Goal: Task Accomplishment & Management: Manage account settings

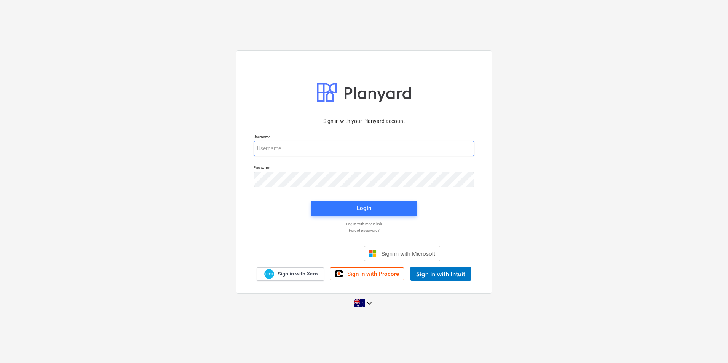
drag, startPoint x: 302, startPoint y: 148, endPoint x: 301, endPoint y: 159, distance: 10.8
click at [302, 148] on input "email" at bounding box center [364, 148] width 221 height 15
type input "[EMAIL_ADDRESS][DOMAIN_NAME]"
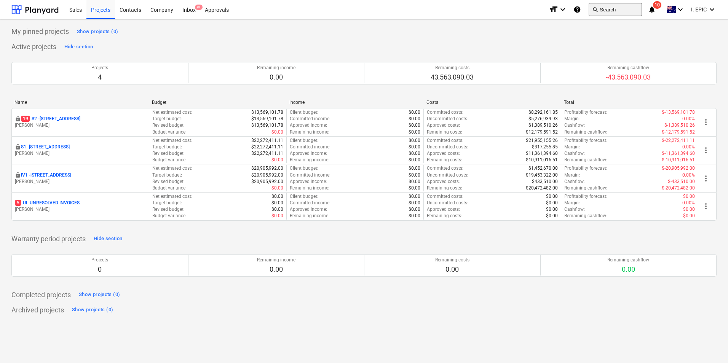
click at [625, 7] on button "search Search" at bounding box center [615, 9] width 53 height 13
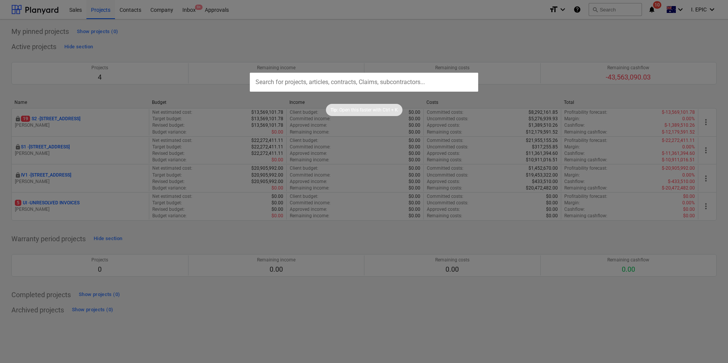
click at [411, 80] on input "text" at bounding box center [364, 82] width 228 height 19
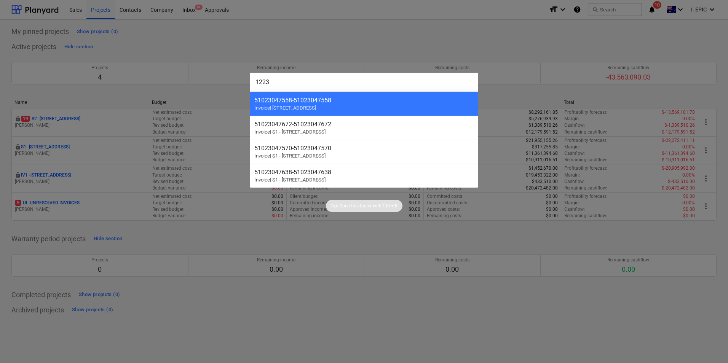
type input "12235"
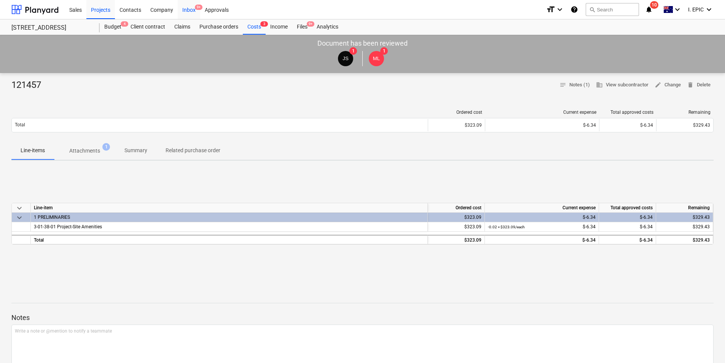
click at [187, 10] on div "Inbox 9+" at bounding box center [189, 9] width 22 height 19
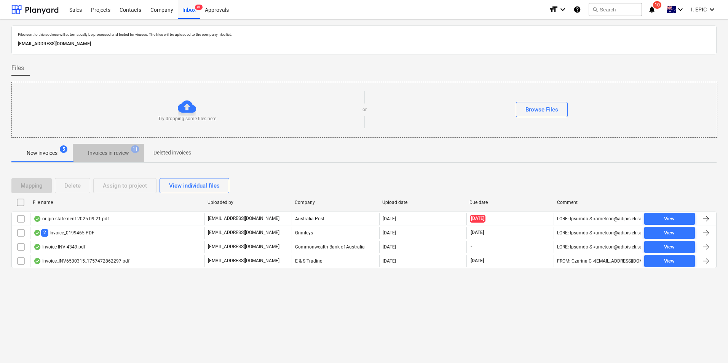
click at [97, 153] on p "Invoices in review" at bounding box center [108, 153] width 41 height 8
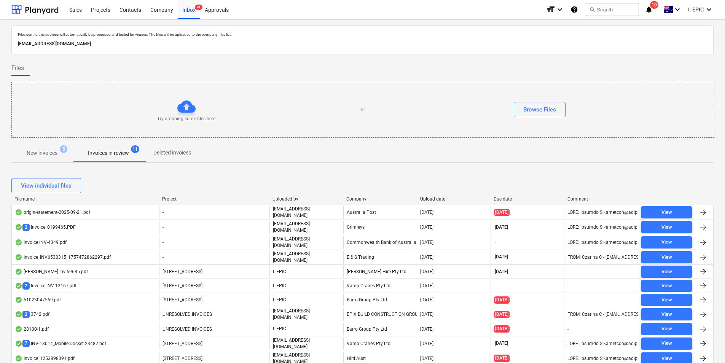
scroll to position [95, 0]
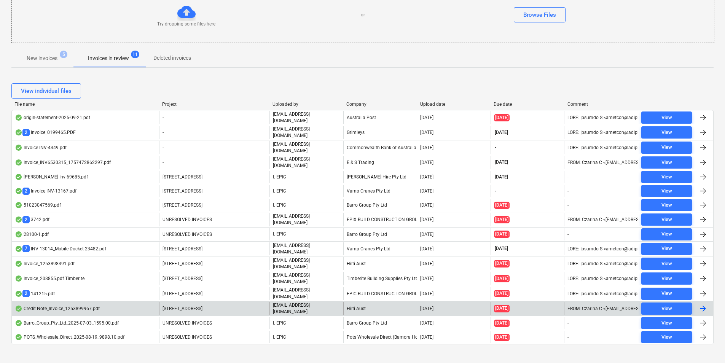
click at [84, 306] on div "Credit Note_Invoice_1253899967.pdf" at bounding box center [57, 309] width 85 height 6
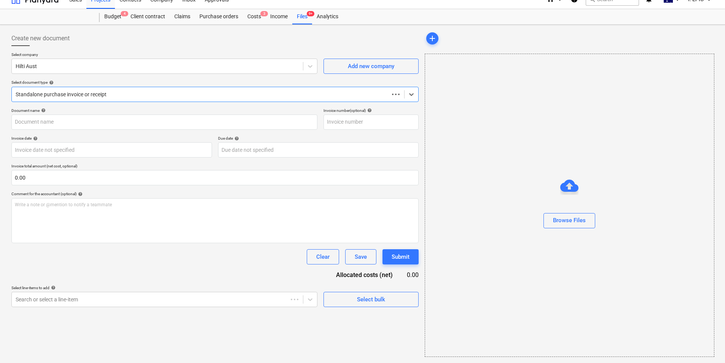
scroll to position [10, 0]
type input "1253899967"
type input "[DATE]"
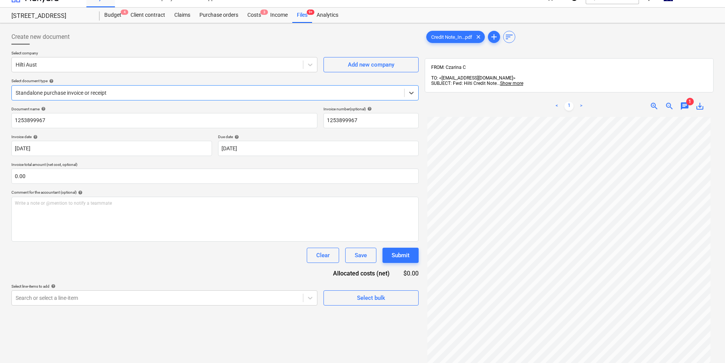
scroll to position [0, 0]
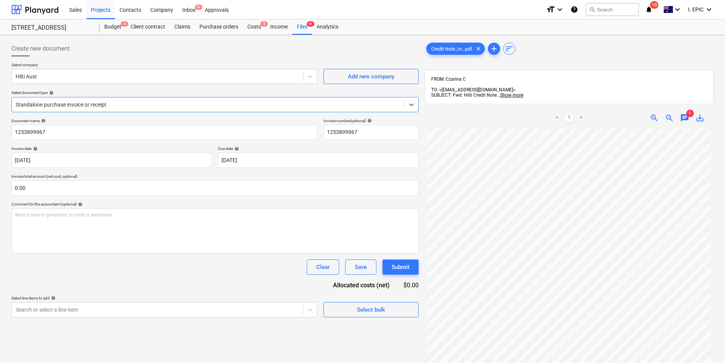
click at [685, 113] on span "chat" at bounding box center [684, 117] width 9 height 9
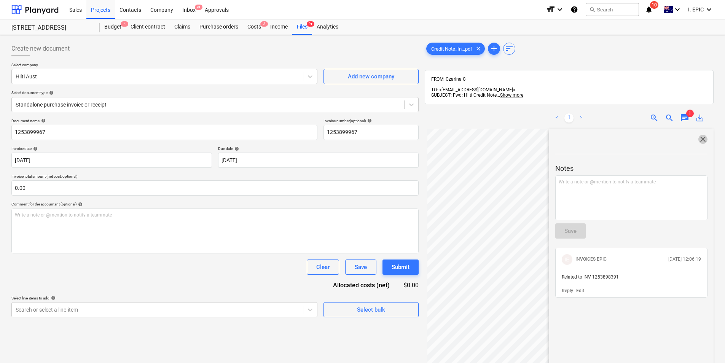
click at [700, 135] on span "close" at bounding box center [703, 139] width 9 height 9
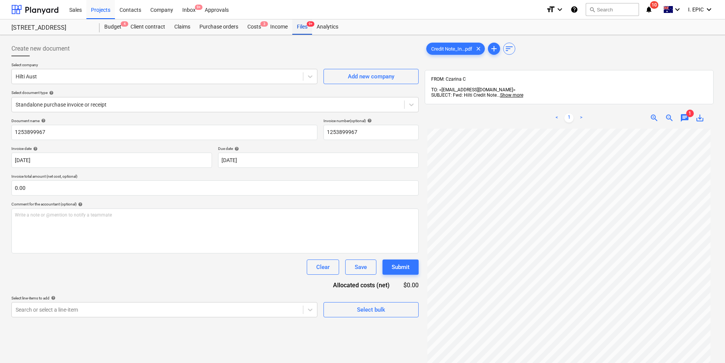
click at [296, 25] on div "Files 9+" at bounding box center [302, 26] width 20 height 15
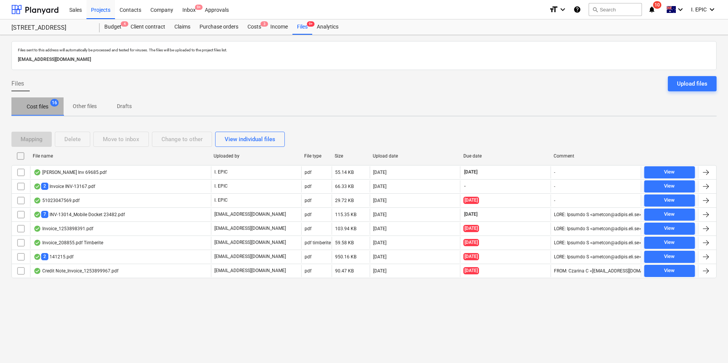
click at [42, 104] on p "Cost files" at bounding box center [38, 107] width 22 height 8
click at [89, 106] on p "Other files" at bounding box center [85, 106] width 24 height 8
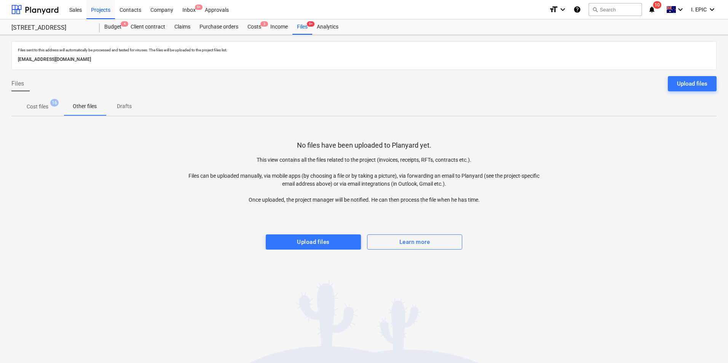
click at [45, 105] on p "Cost files" at bounding box center [38, 107] width 22 height 8
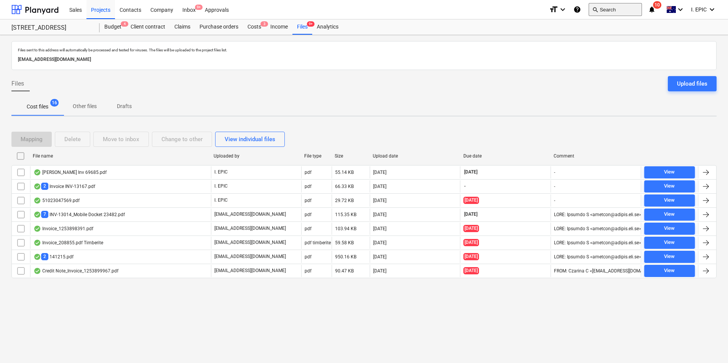
click at [621, 11] on button "search Search" at bounding box center [615, 9] width 53 height 13
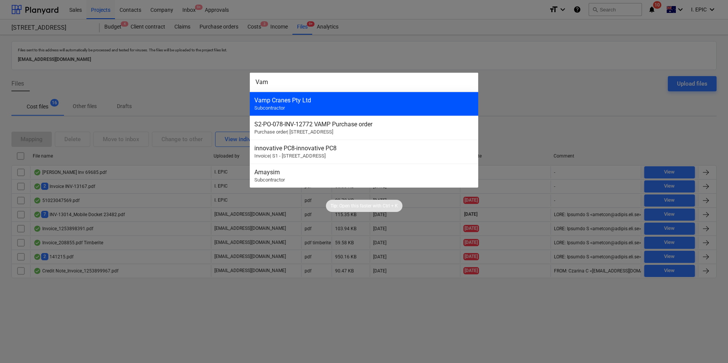
type input "Vam"
click at [328, 96] on div "Vamp Cranes Pty Ltd Subcontractor" at bounding box center [364, 104] width 228 height 24
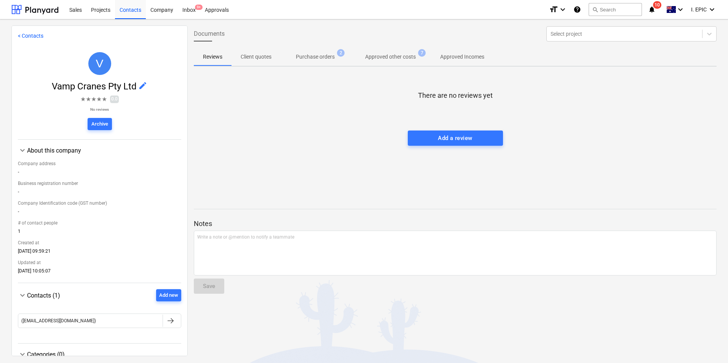
click at [383, 59] on p "Approved other costs" at bounding box center [390, 57] width 51 height 8
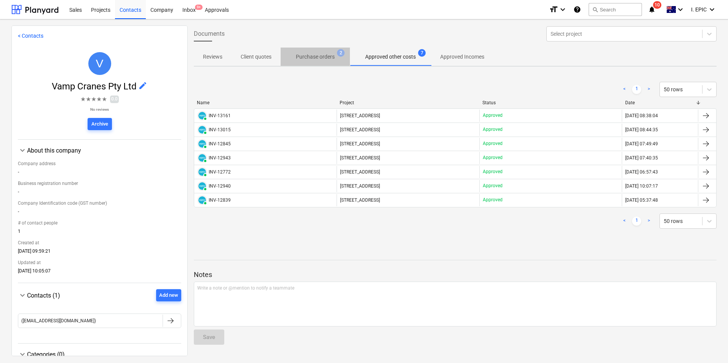
click at [317, 59] on p "Purchase orders" at bounding box center [315, 57] width 39 height 8
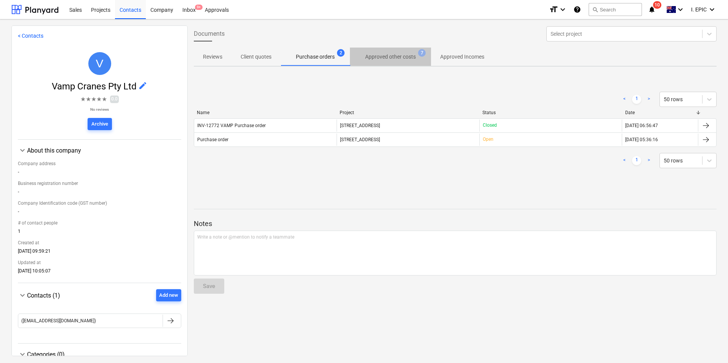
click at [403, 53] on span "Approved other costs 7" at bounding box center [390, 57] width 81 height 14
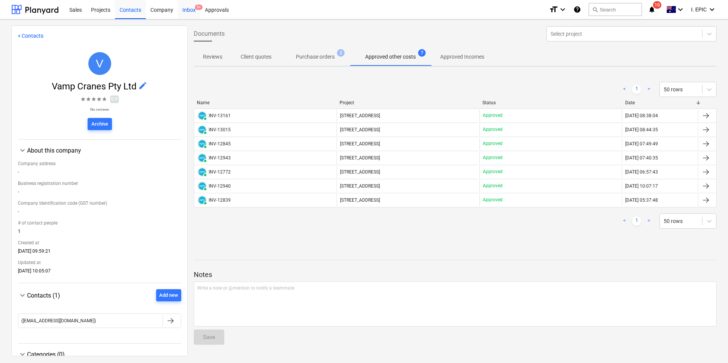
click at [196, 4] on div "Inbox 9+" at bounding box center [189, 9] width 22 height 19
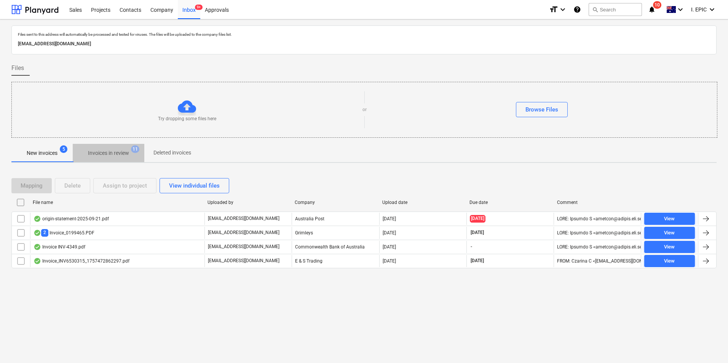
click at [112, 156] on p "Invoices in review" at bounding box center [108, 153] width 41 height 8
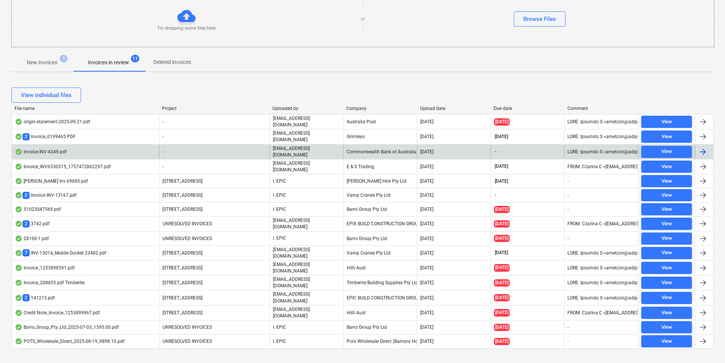
scroll to position [95, 0]
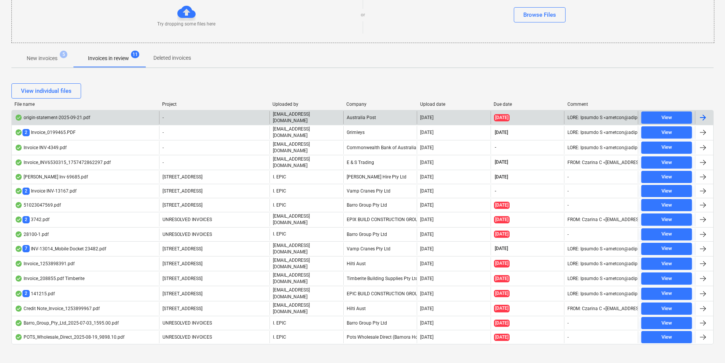
click at [74, 117] on div "origin-statement-2025-09-21.pdf" at bounding box center [52, 118] width 75 height 6
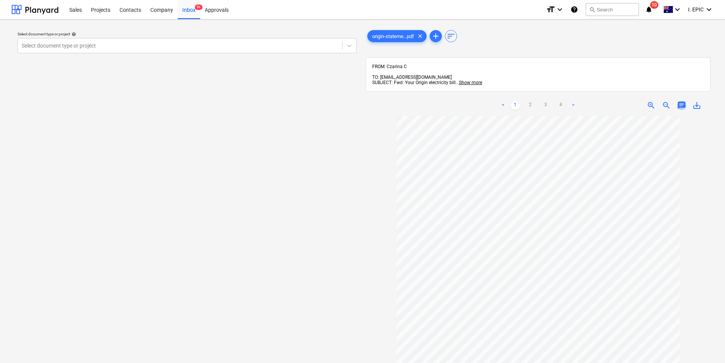
click at [681, 101] on span "chat" at bounding box center [681, 105] width 9 height 9
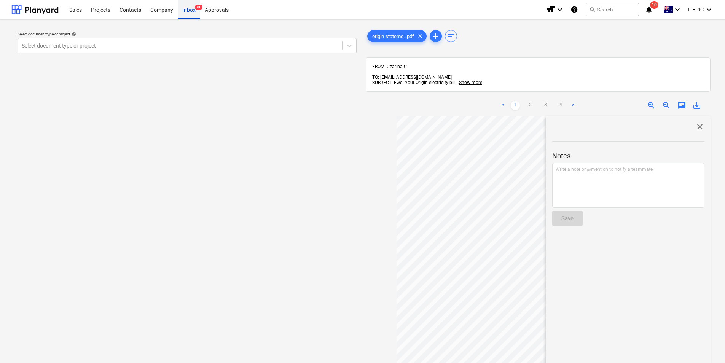
click at [197, 12] on div "Inbox 9+" at bounding box center [189, 9] width 22 height 19
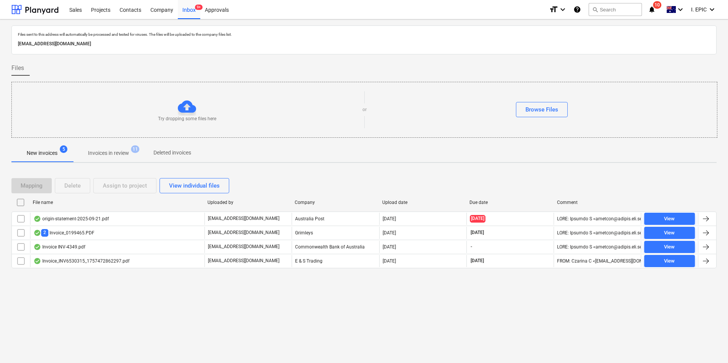
click at [54, 148] on span "New invoices 5" at bounding box center [41, 153] width 61 height 14
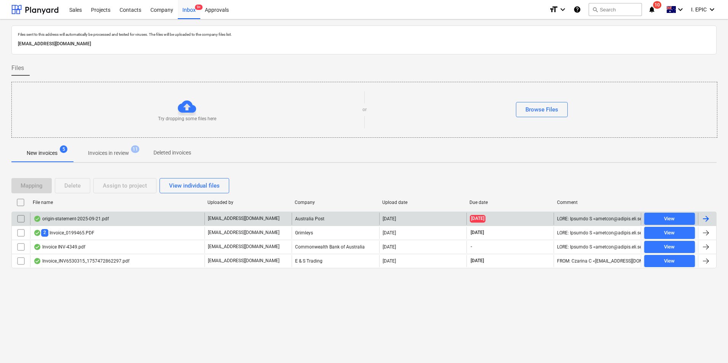
click at [116, 225] on div "origin-statement-2025-09-21.pdf" at bounding box center [117, 219] width 174 height 12
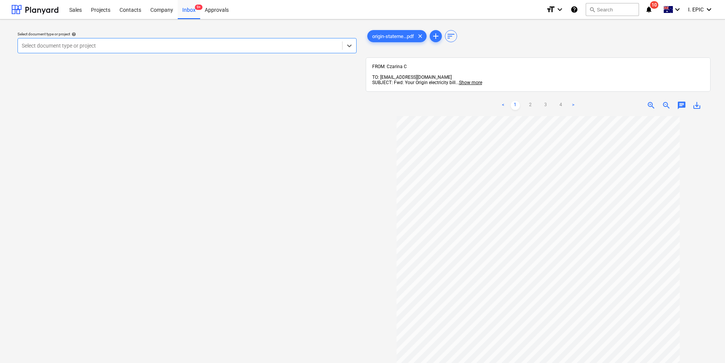
click at [681, 103] on span "chat" at bounding box center [681, 105] width 9 height 9
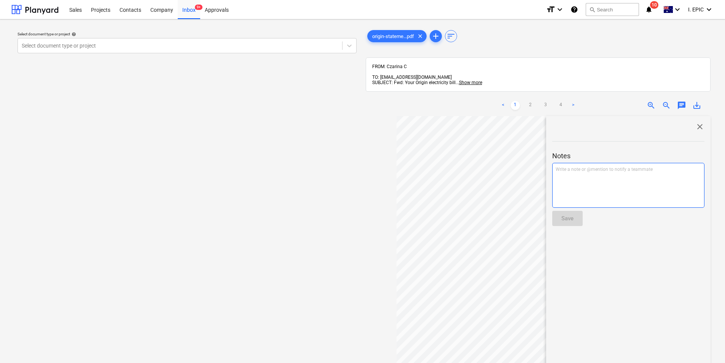
click at [572, 178] on div "Write a note or @mention to notify a teammate [PERSON_NAME]" at bounding box center [628, 185] width 152 height 45
click at [570, 214] on div "Save" at bounding box center [568, 219] width 12 height 10
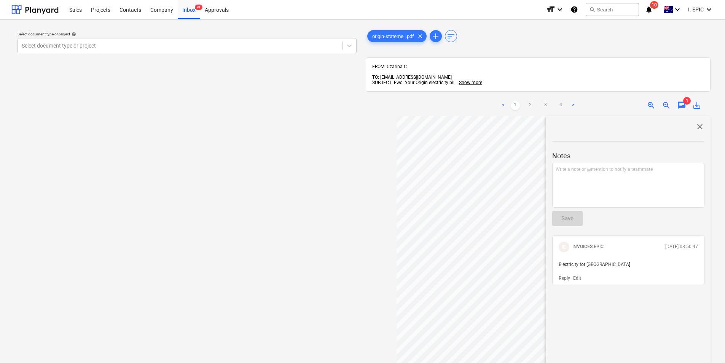
click at [700, 122] on span "close" at bounding box center [700, 126] width 9 height 9
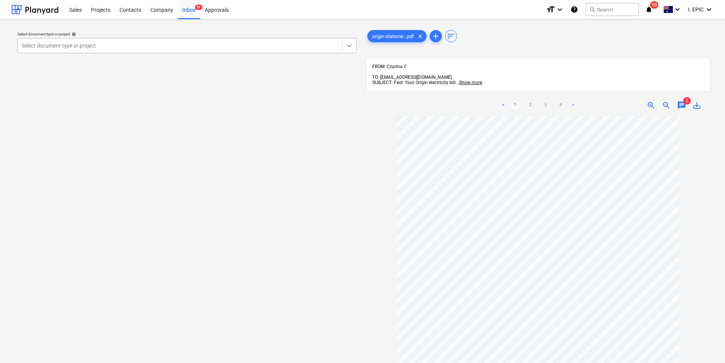
click at [346, 48] on icon at bounding box center [350, 46] width 8 height 8
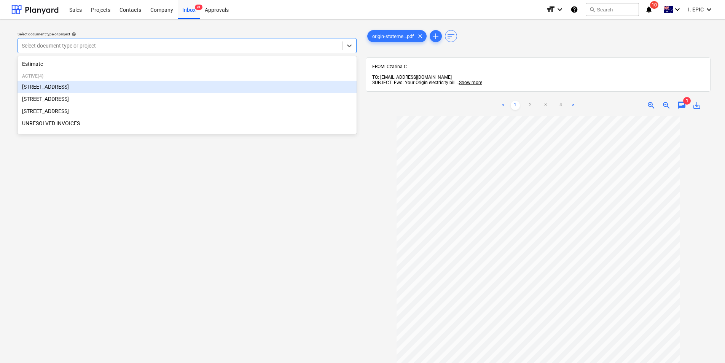
click at [168, 87] on div "[STREET_ADDRESS]" at bounding box center [187, 87] width 339 height 12
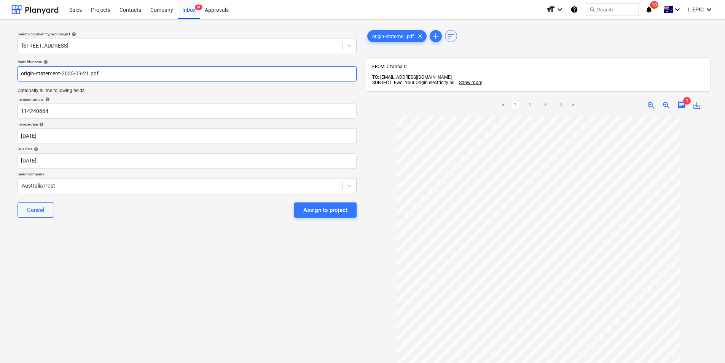
click at [22, 74] on input "origin-statement-2025-09-21.pdf" at bounding box center [187, 73] width 339 height 15
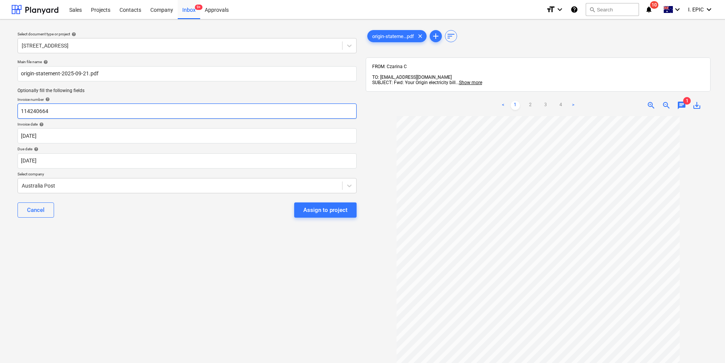
drag, startPoint x: 52, startPoint y: 112, endPoint x: 13, endPoint y: 109, distance: 39.0
click at [13, 109] on div "Select document type or project help [STREET_ADDRESS] file name help origin-sta…" at bounding box center [186, 244] width 351 height 436
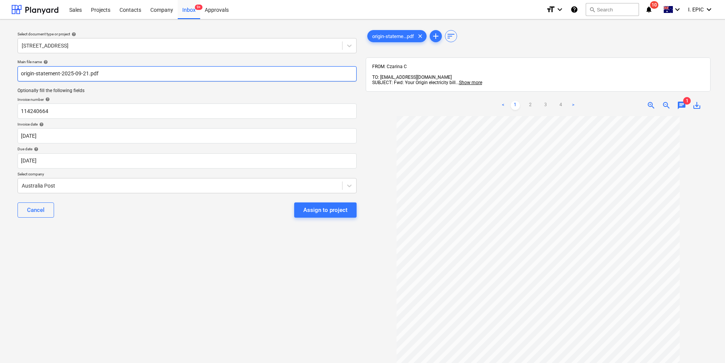
click at [20, 74] on input "origin-statement-2025-09-21.pdf" at bounding box center [187, 73] width 339 height 15
paste input "114240664"
type input "114240664_origin-statement-2025-09-21.pdf"
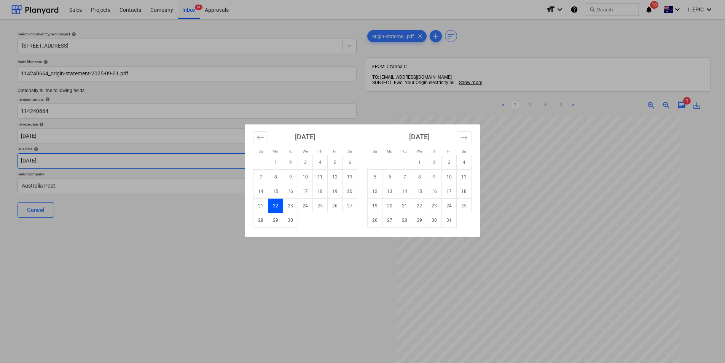
click at [75, 154] on body "Sales Projects Contacts Company Inbox 9+ Approvals format_size keyboard_arrow_d…" at bounding box center [362, 181] width 725 height 363
click at [389, 191] on td "13" at bounding box center [390, 191] width 15 height 14
type input "[DATE]"
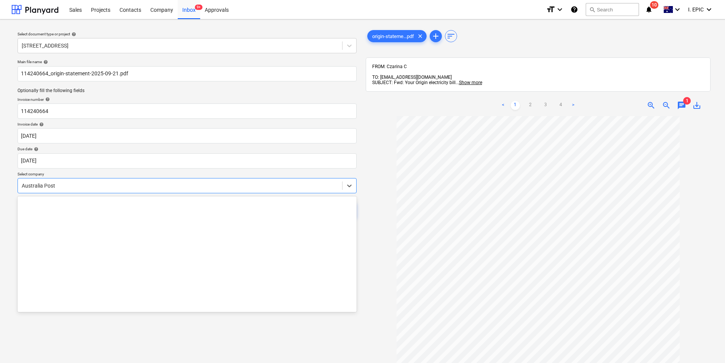
click at [133, 189] on div at bounding box center [180, 186] width 317 height 8
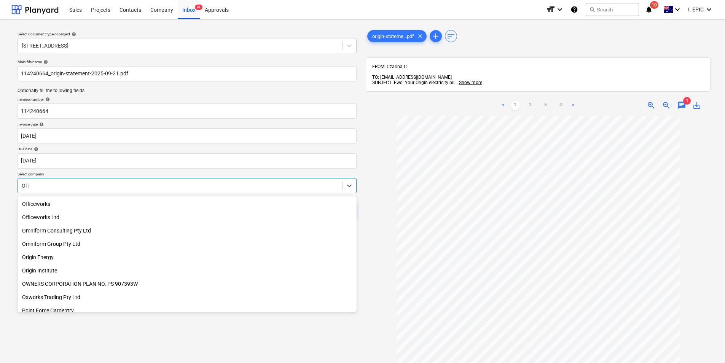
scroll to position [152, 0]
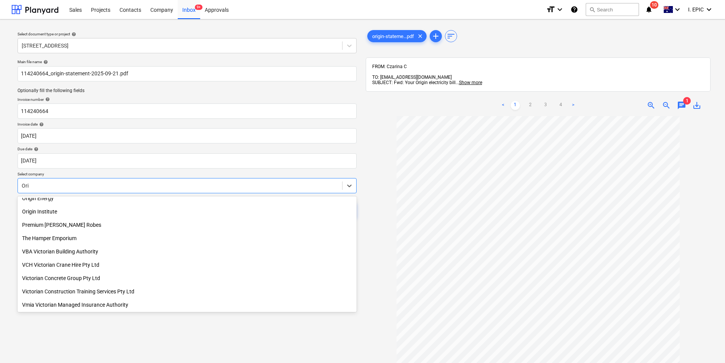
type input "Orig"
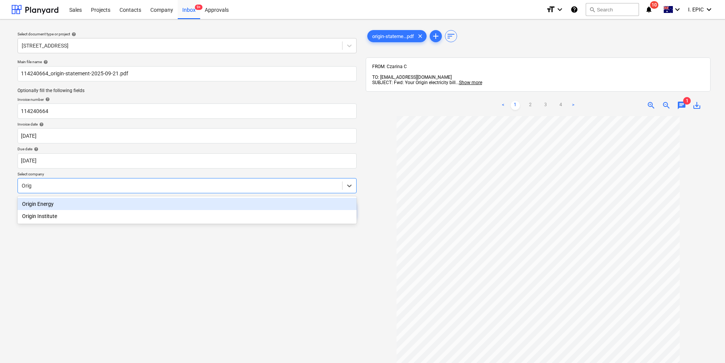
click at [116, 201] on div "Origin Energy" at bounding box center [187, 204] width 339 height 12
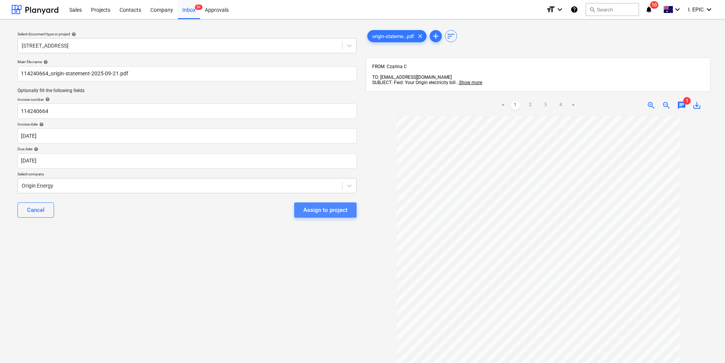
click at [334, 212] on div "Assign to project" at bounding box center [325, 210] width 44 height 10
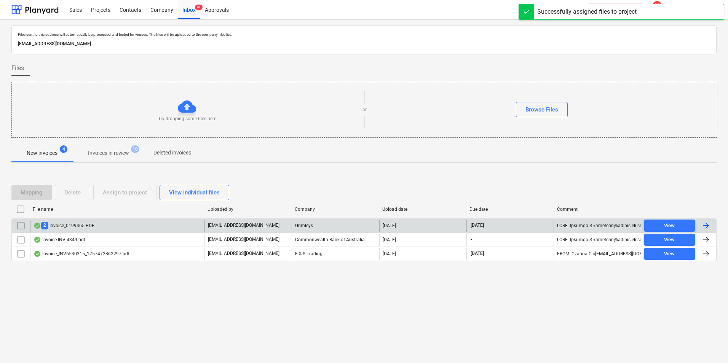
click at [112, 222] on div "2 Invoice_0199465.PDF" at bounding box center [117, 226] width 174 height 12
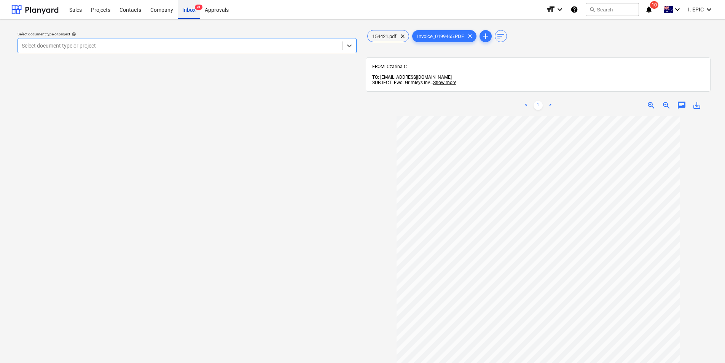
click at [191, 12] on div "Inbox 9+" at bounding box center [189, 9] width 22 height 19
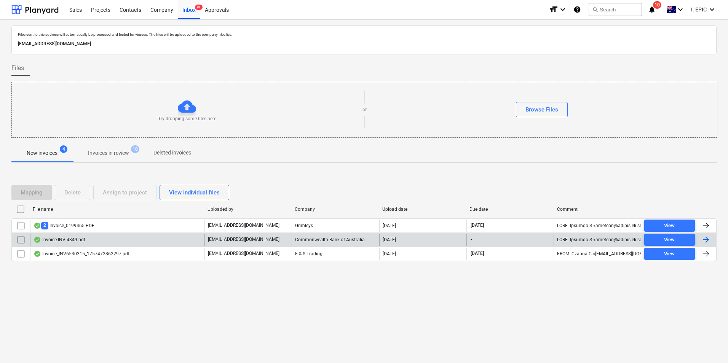
click at [93, 238] on div "Invoice INV-4349.pdf" at bounding box center [117, 240] width 174 height 12
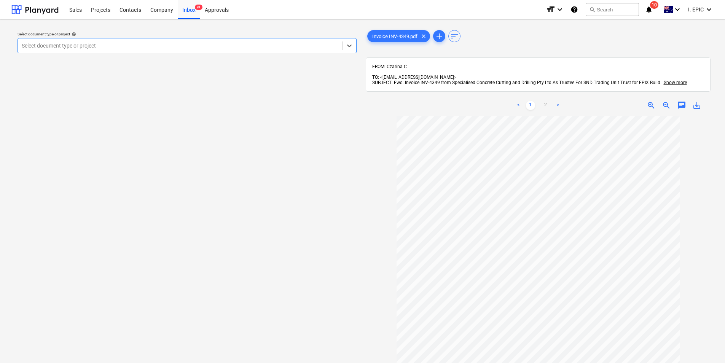
click at [680, 101] on span "chat" at bounding box center [681, 105] width 9 height 9
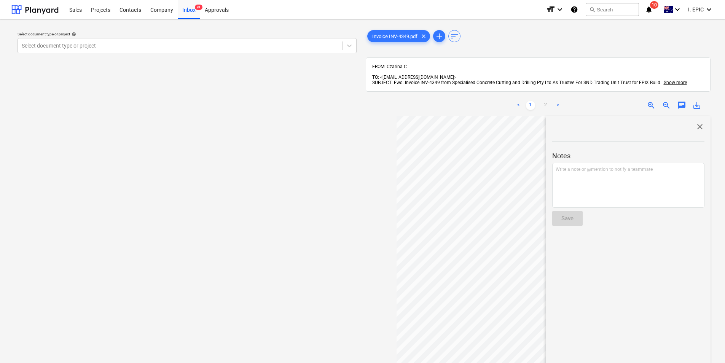
click at [697, 122] on span "close" at bounding box center [700, 126] width 9 height 9
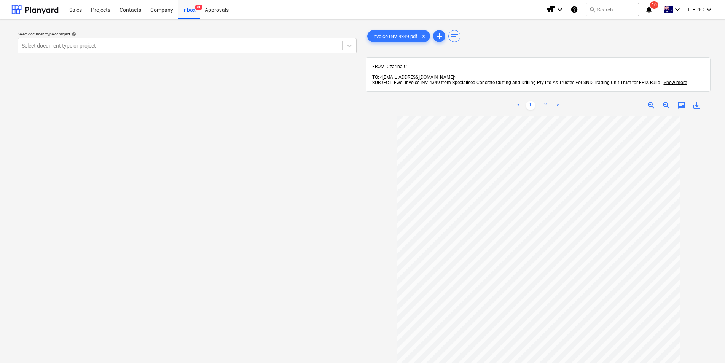
click at [547, 101] on link "2" at bounding box center [545, 105] width 9 height 9
click at [531, 101] on link "1" at bounding box center [530, 105] width 9 height 9
click at [696, 103] on span "save_alt" at bounding box center [697, 105] width 9 height 9
click at [187, 15] on div "Inbox 9+" at bounding box center [189, 9] width 22 height 19
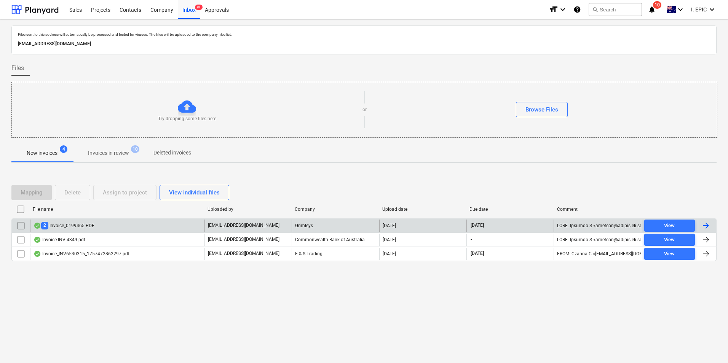
click at [124, 229] on div "2 Invoice_0199465.PDF" at bounding box center [117, 226] width 174 height 12
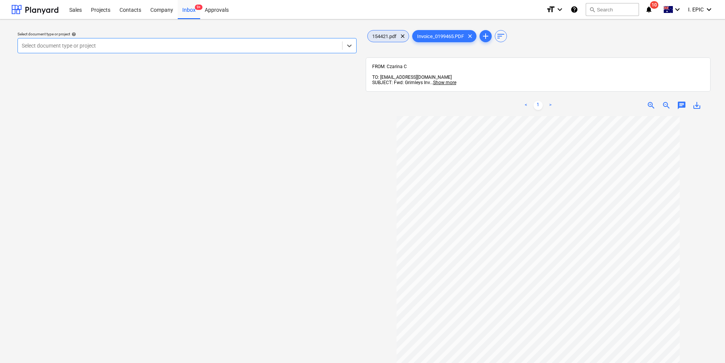
click at [390, 35] on span "154421.pdf" at bounding box center [385, 37] width 34 height 6
click at [452, 34] on span "Invoice_0199465.PDF" at bounding box center [441, 37] width 56 height 6
click at [388, 36] on span "154421.pdf" at bounding box center [385, 37] width 34 height 6
click at [451, 32] on div "Invoice_0199465.PDF clear" at bounding box center [444, 36] width 64 height 12
click at [380, 37] on span "154421.pdf" at bounding box center [385, 37] width 34 height 6
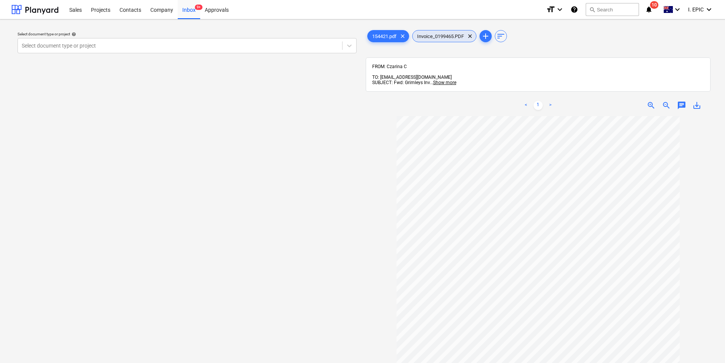
drag, startPoint x: 435, startPoint y: 37, endPoint x: 416, endPoint y: 37, distance: 19.0
click at [416, 37] on span "Invoice_0199465.PDF" at bounding box center [441, 37] width 56 height 6
click at [380, 35] on span "154421.pdf" at bounding box center [385, 37] width 34 height 6
click at [433, 39] on span "Invoice_0199465.PDF" at bounding box center [441, 37] width 56 height 6
click at [681, 101] on span "chat" at bounding box center [681, 105] width 9 height 9
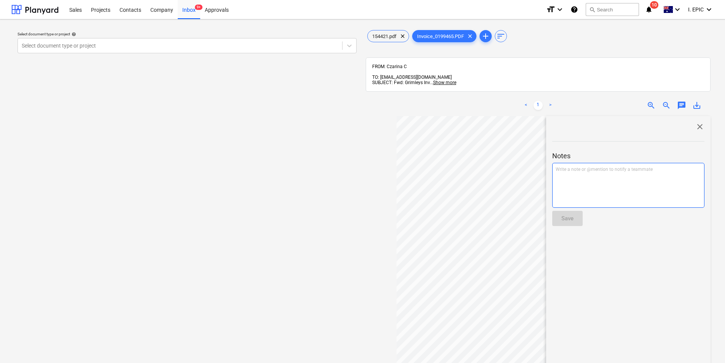
click at [589, 168] on div "Write a note or @mention to notify a teammate [PERSON_NAME]" at bounding box center [628, 185] width 152 height 45
click at [383, 34] on span "154421.pdf" at bounding box center [385, 37] width 34 height 6
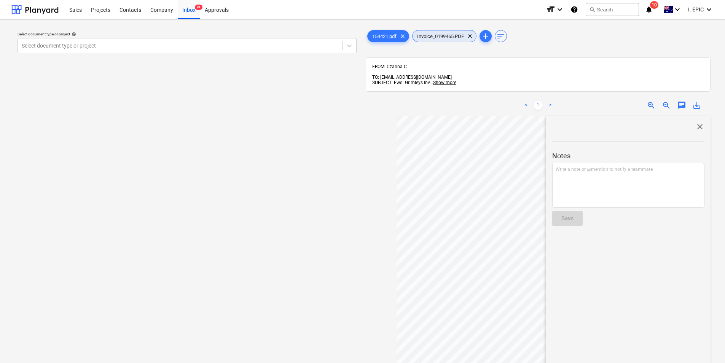
click at [439, 34] on span "Invoice_0199465.PDF" at bounding box center [441, 37] width 56 height 6
click at [186, 14] on div "Inbox 9+" at bounding box center [189, 9] width 22 height 19
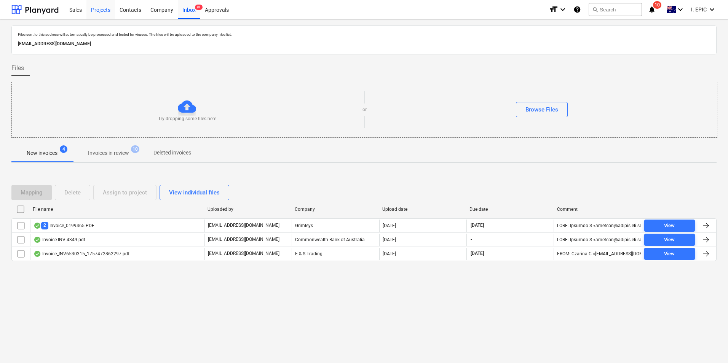
click at [101, 9] on div "Projects" at bounding box center [100, 9] width 29 height 19
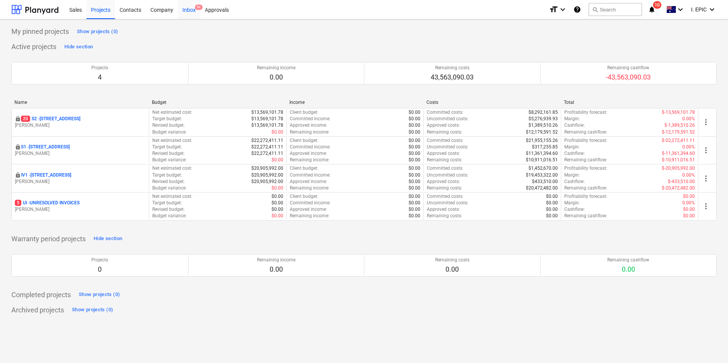
click at [190, 8] on div "Inbox 9+" at bounding box center [189, 9] width 22 height 19
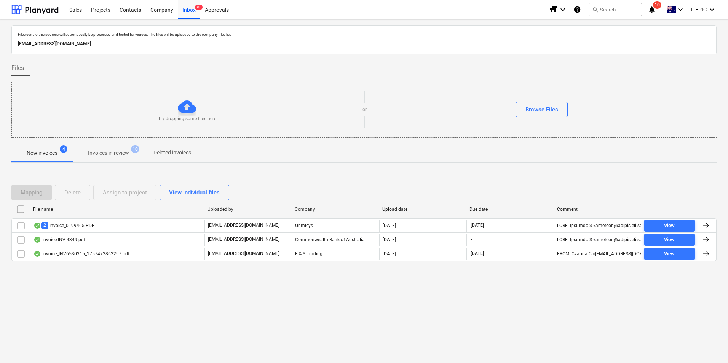
click at [102, 154] on p "Invoices in review" at bounding box center [108, 153] width 41 height 8
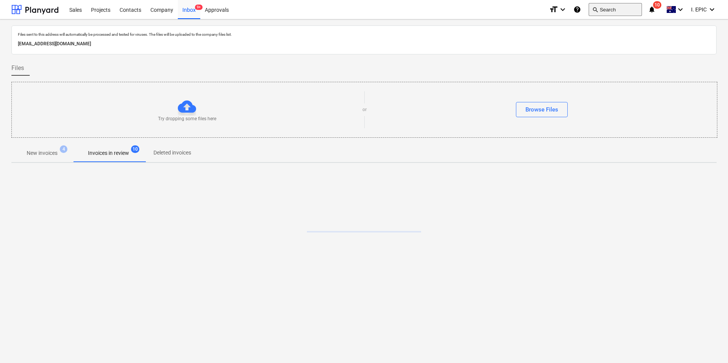
click at [605, 11] on button "search Search" at bounding box center [615, 9] width 53 height 13
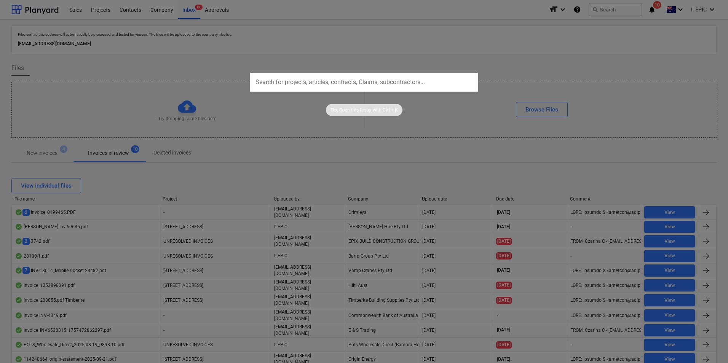
click at [399, 88] on input "text" at bounding box center [364, 82] width 228 height 19
paste input "00015435"
type input "00015435"
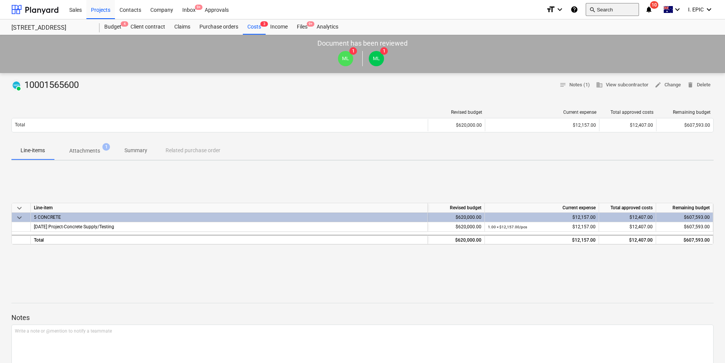
click at [600, 13] on button "search Search" at bounding box center [612, 9] width 53 height 13
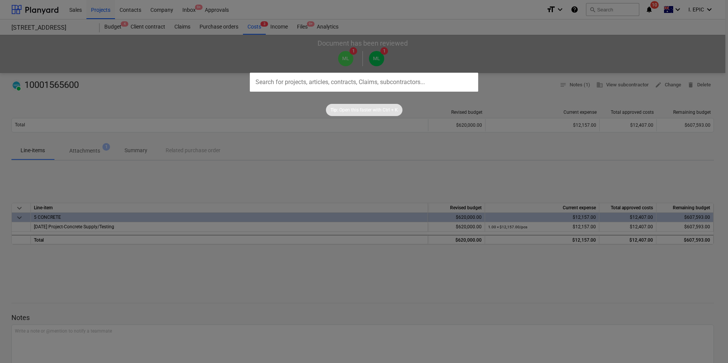
type input "00015539"
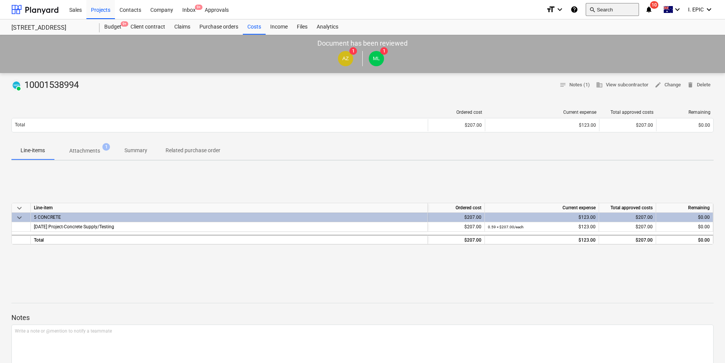
click at [598, 11] on button "search Search" at bounding box center [612, 9] width 53 height 13
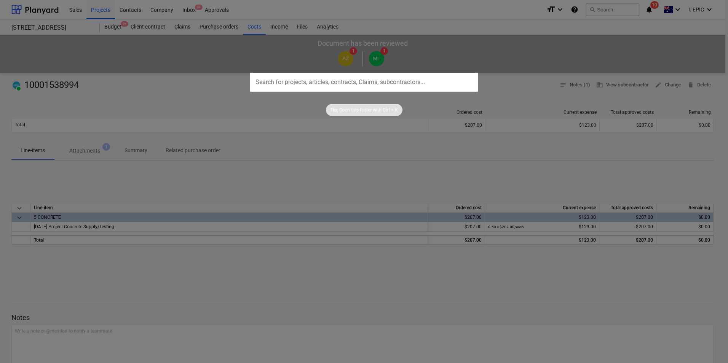
type input "00015523"
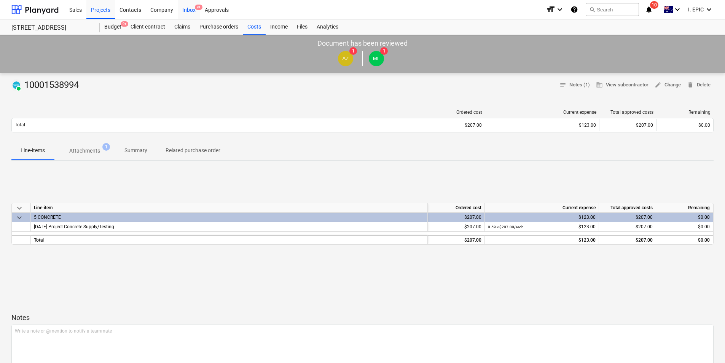
click at [184, 9] on div "Inbox 9+" at bounding box center [189, 9] width 22 height 19
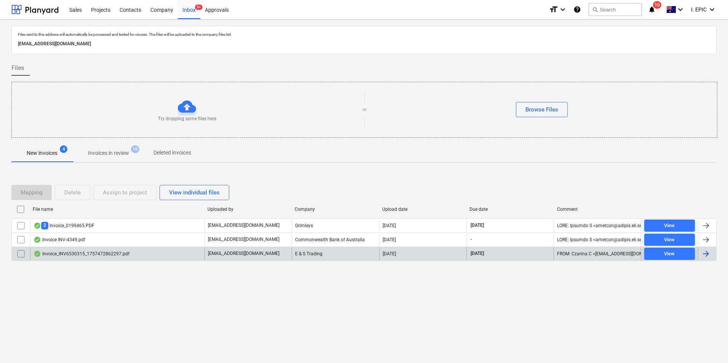
click at [103, 254] on div "Invoice_INV6530315_1757472862297.pdf" at bounding box center [82, 254] width 96 height 6
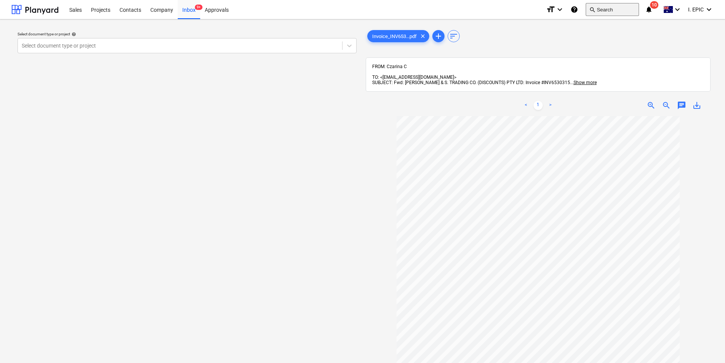
click at [603, 14] on button "search Search" at bounding box center [612, 9] width 53 height 13
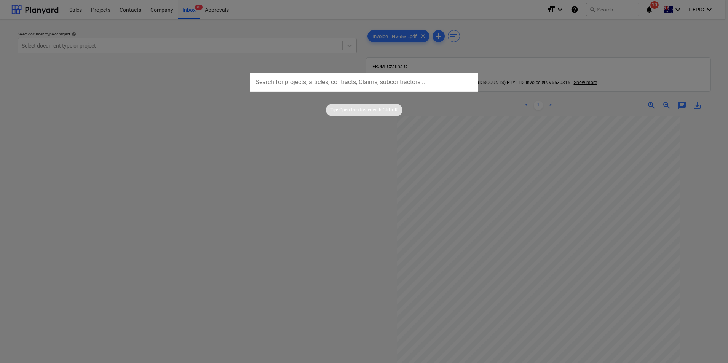
click at [382, 169] on div at bounding box center [364, 181] width 728 height 363
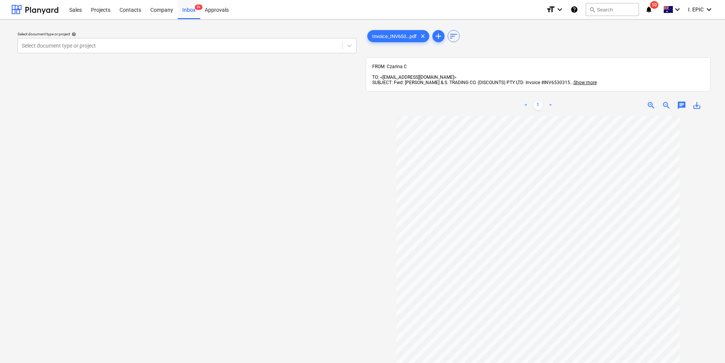
click at [683, 101] on span "chat" at bounding box center [681, 105] width 9 height 9
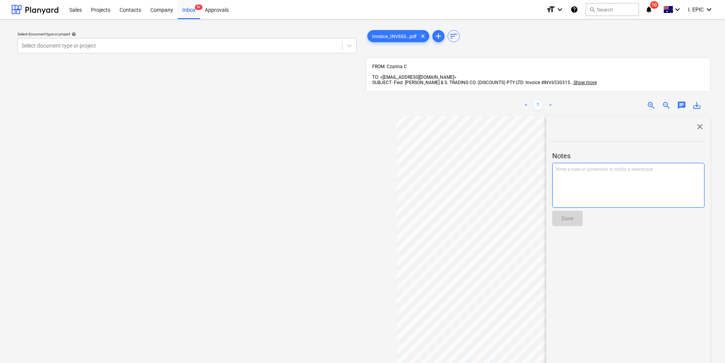
click at [574, 180] on div "Write a note or @mention to notify a teammate [PERSON_NAME]" at bounding box center [628, 185] width 152 height 45
click at [568, 217] on div "Save" at bounding box center [568, 219] width 12 height 10
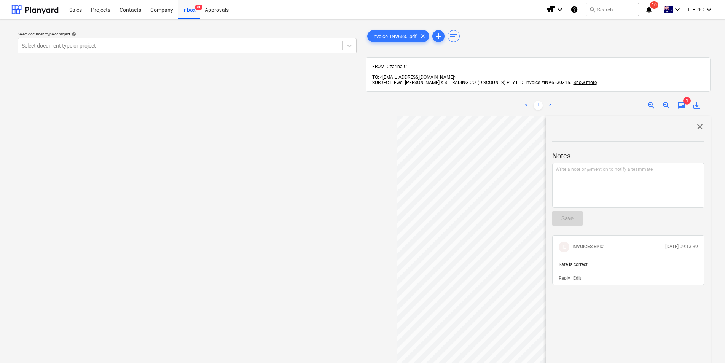
click at [697, 122] on span "close" at bounding box center [700, 126] width 9 height 9
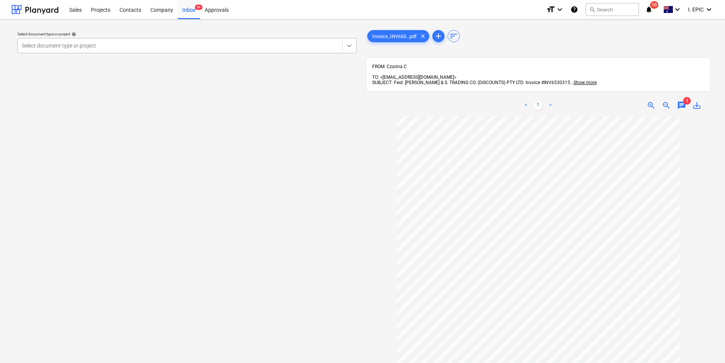
click at [350, 46] on icon at bounding box center [350, 46] width 8 height 8
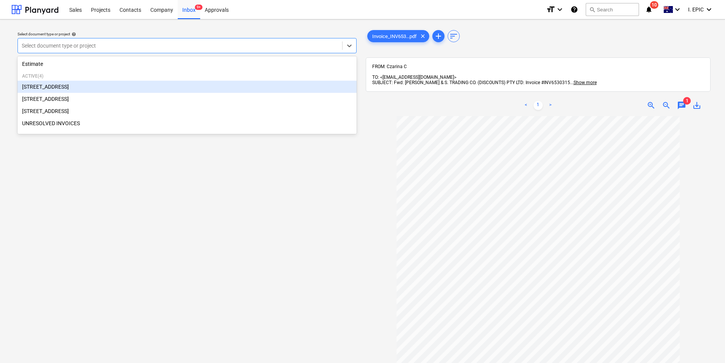
click at [113, 91] on div "[STREET_ADDRESS]" at bounding box center [187, 87] width 339 height 12
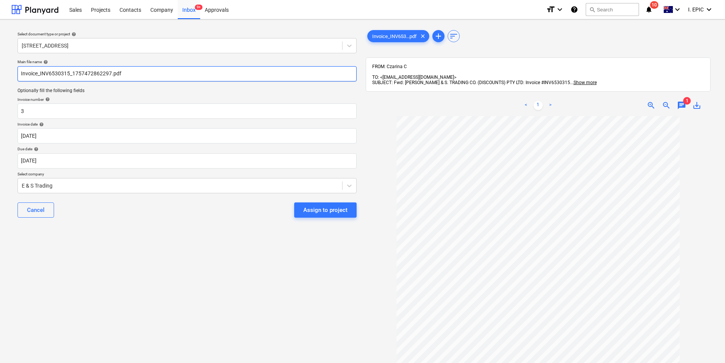
drag, startPoint x: 39, startPoint y: 73, endPoint x: 69, endPoint y: 73, distance: 29.3
click at [69, 73] on input "Invoice_INV6530315_1757472862297.pdf" at bounding box center [187, 73] width 339 height 15
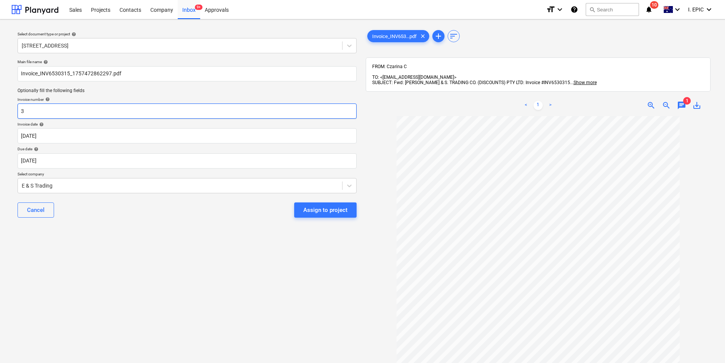
drag, startPoint x: 60, startPoint y: 107, endPoint x: 11, endPoint y: 107, distance: 49.1
click at [11, 107] on div "Select document type or project help [STREET_ADDRESS] file name help Invoice_IN…" at bounding box center [362, 243] width 725 height 448
paste input "INV6530315"
type input "INV6530315"
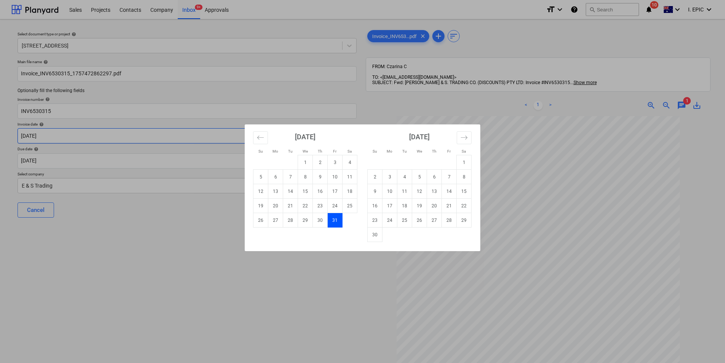
click at [56, 138] on body "Sales Projects Contacts Company Inbox 9+ Approvals format_size keyboard_arrow_d…" at bounding box center [362, 181] width 725 height 363
click at [252, 140] on div "[DATE] 1 2 3 4 5 6 7 8 9 10 11 12 13 14 15 16 17 18 19 20 21 22 23 24 25 26 27 …" at bounding box center [305, 175] width 114 height 103
click at [259, 138] on icon "Move backward to switch to the previous month." at bounding box center [260, 137] width 7 height 7
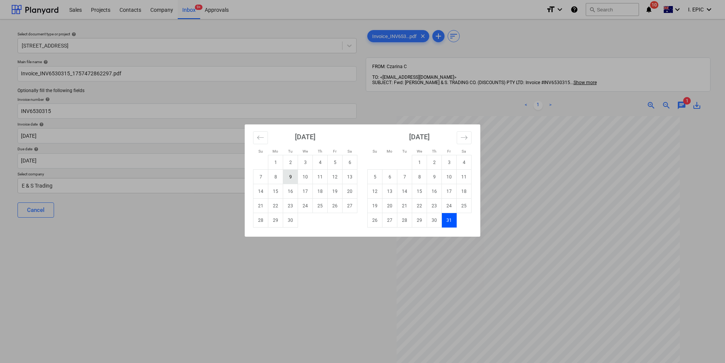
click at [292, 176] on td "9" at bounding box center [290, 177] width 15 height 14
type input "[DATE]"
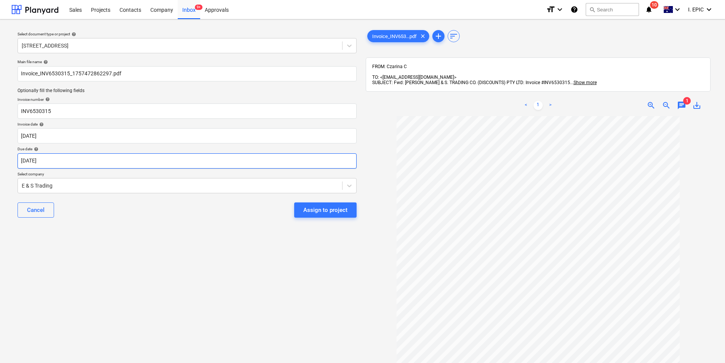
click at [100, 154] on body "Sales Projects Contacts Company Inbox 9+ Approvals format_size keyboard_arrow_d…" at bounding box center [362, 181] width 725 height 363
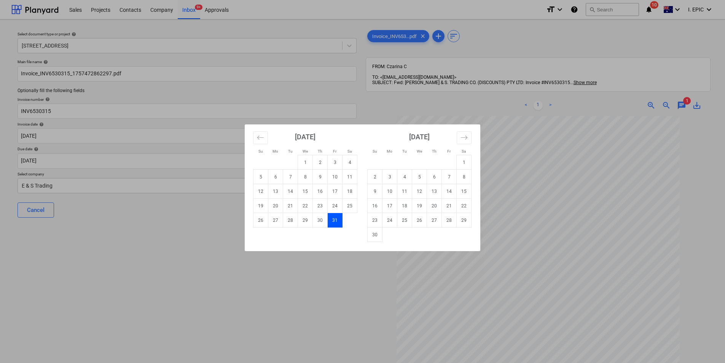
click at [79, 241] on div "Su Mo Tu We Th Fr Sa Su Mo Tu We Th Fr Sa [DATE] 1 2 3 4 5 6 7 8 9 10 11 12 13 …" at bounding box center [362, 181] width 725 height 363
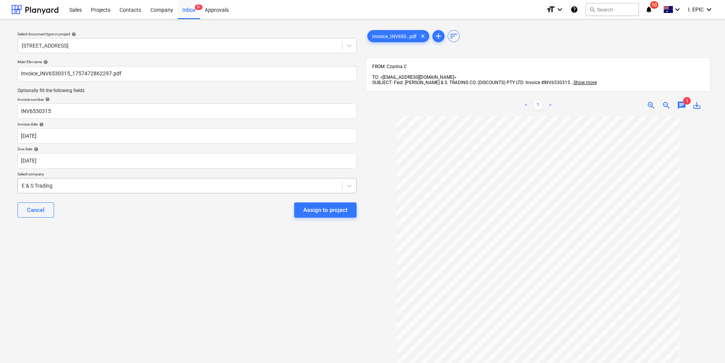
click at [120, 186] on div at bounding box center [180, 186] width 317 height 8
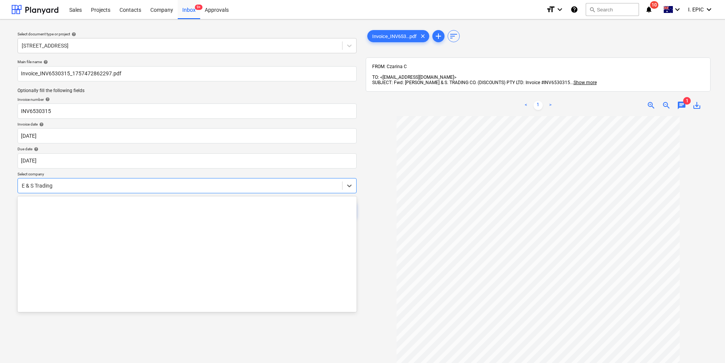
scroll to position [4197, 0]
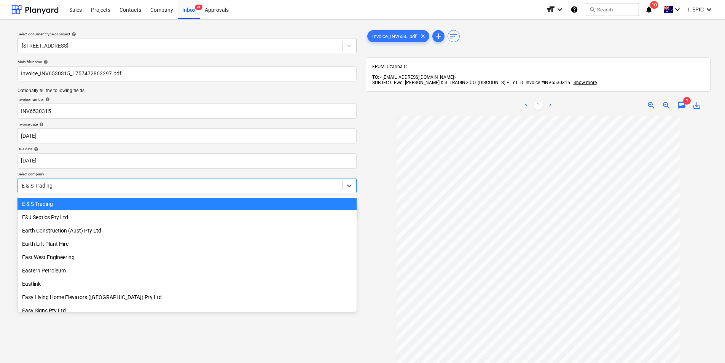
click at [79, 203] on div "E & S Trading" at bounding box center [187, 204] width 339 height 12
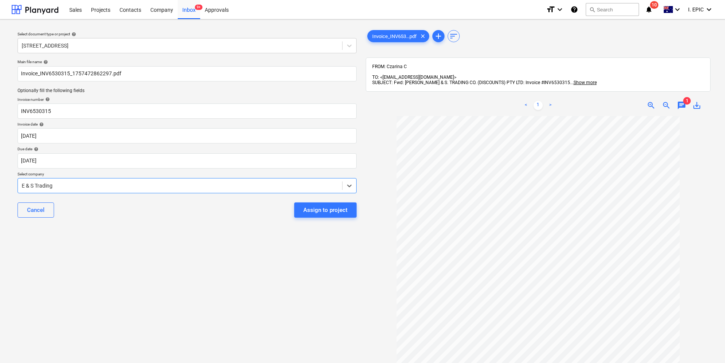
click at [316, 214] on div "Assign to project" at bounding box center [325, 210] width 44 height 10
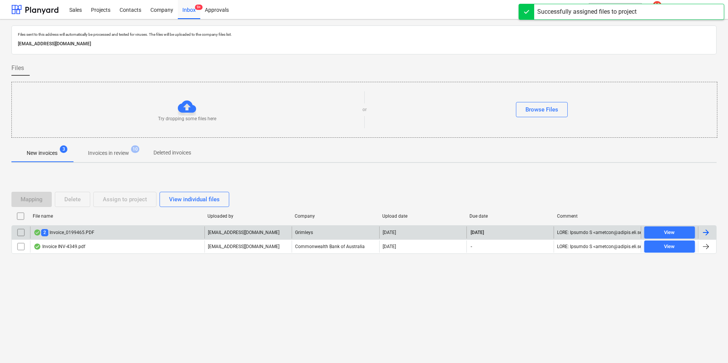
click at [100, 236] on div "2 Invoice_0199465.PDF" at bounding box center [117, 233] width 174 height 12
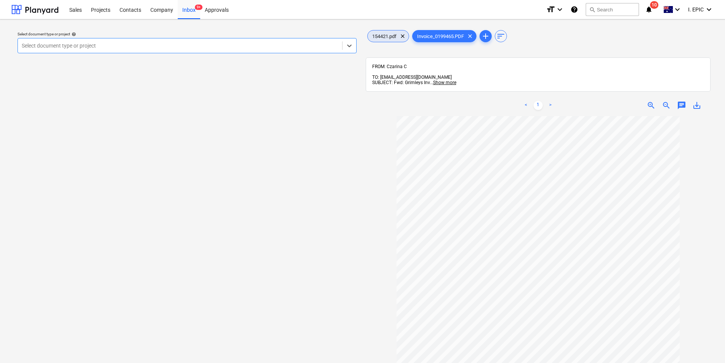
click at [380, 38] on span "154421.pdf" at bounding box center [385, 37] width 34 height 6
click at [440, 34] on span "Invoice_0199465.PDF" at bounding box center [441, 37] width 56 height 6
click at [685, 101] on span "chat" at bounding box center [681, 105] width 9 height 9
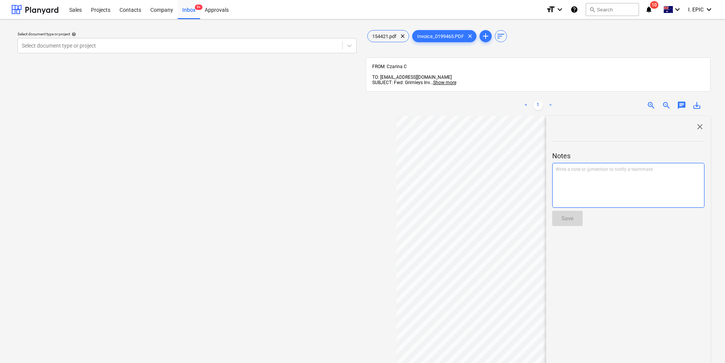
click at [596, 166] on p "Write a note or @mention to notify a teammate [PERSON_NAME]" at bounding box center [628, 169] width 145 height 6
click at [698, 122] on span "close" at bounding box center [700, 126] width 9 height 9
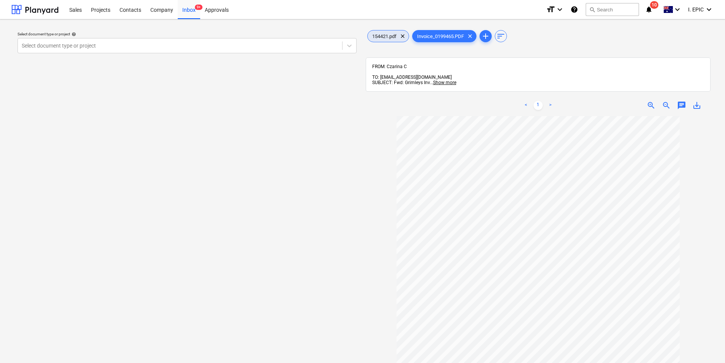
click at [382, 32] on div "154421.pdf clear" at bounding box center [388, 36] width 42 height 12
click at [451, 37] on span "Invoice_0199465.PDF" at bounding box center [441, 37] width 56 height 6
click at [682, 101] on span "chat" at bounding box center [681, 105] width 9 height 9
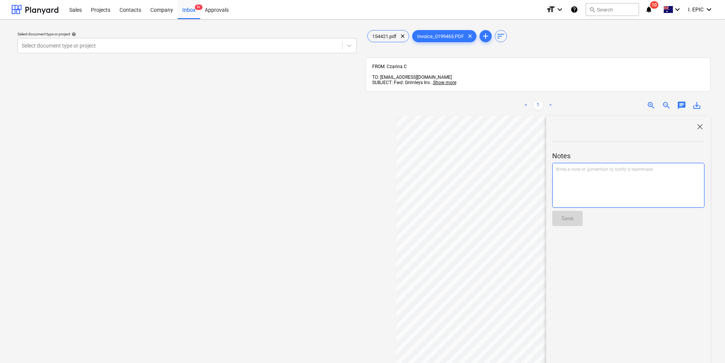
click at [632, 166] on p "Write a note or @mention to notify a teammate [PERSON_NAME]" at bounding box center [628, 169] width 145 height 6
click at [566, 215] on div "Save" at bounding box center [568, 219] width 12 height 10
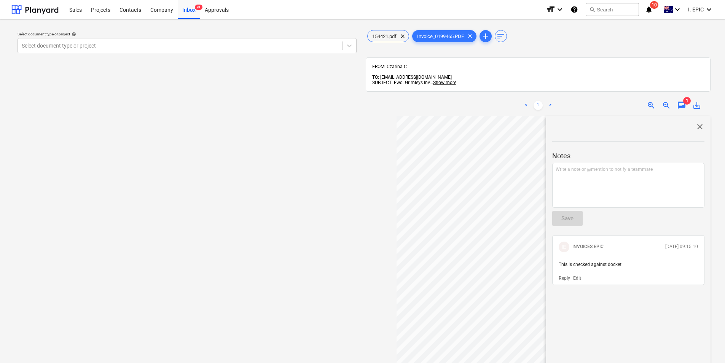
click at [699, 122] on span "close" at bounding box center [700, 126] width 9 height 9
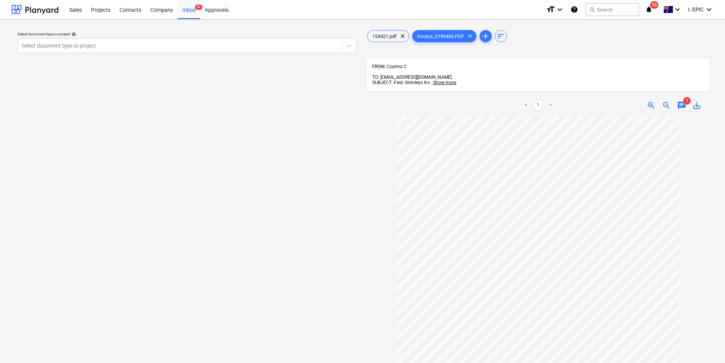
click at [683, 97] on span "1" at bounding box center [687, 101] width 8 height 8
click at [680, 101] on span "chat" at bounding box center [681, 105] width 9 height 9
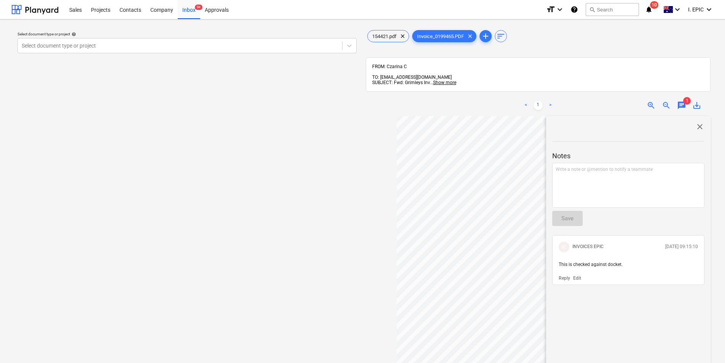
click at [577, 275] on p "Edit" at bounding box center [577, 278] width 8 height 6
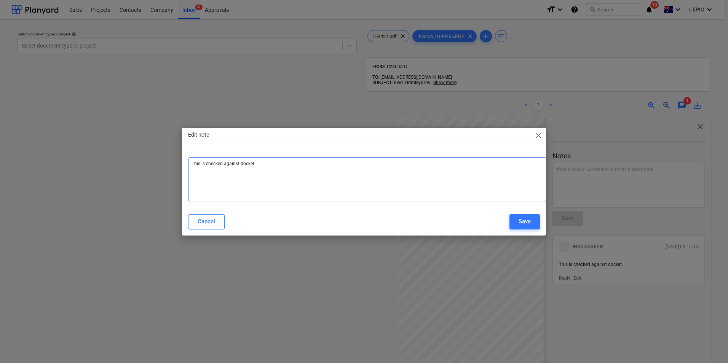
click at [288, 194] on div "This is checked against docket. ﻿" at bounding box center [367, 179] width 359 height 45
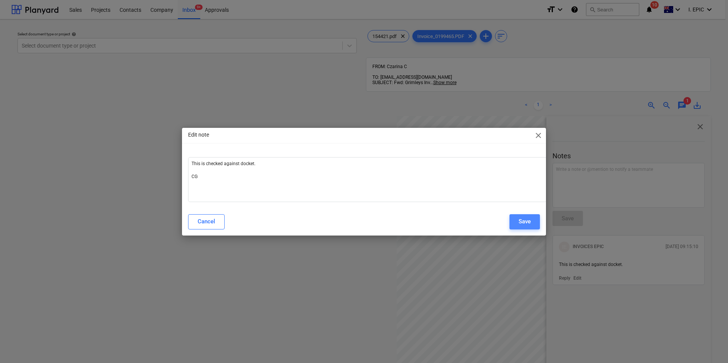
click at [525, 221] on div "Save" at bounding box center [525, 222] width 12 height 10
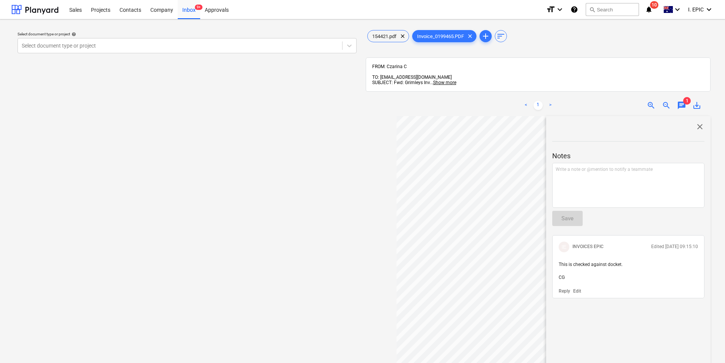
click at [697, 122] on span "close" at bounding box center [700, 126] width 9 height 9
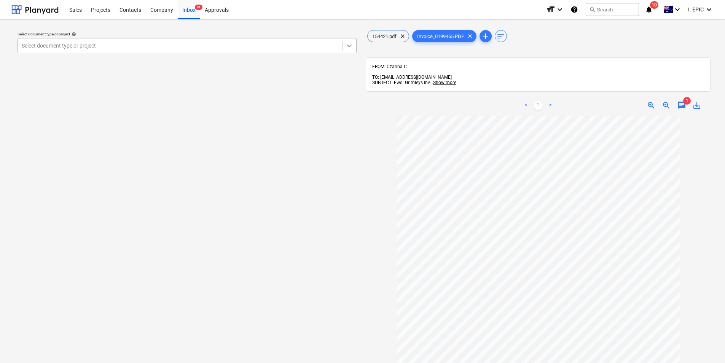
click at [346, 47] on icon at bounding box center [350, 46] width 8 height 8
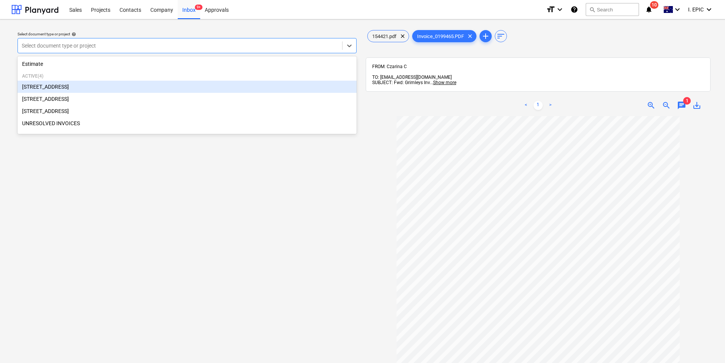
click at [152, 85] on div "[STREET_ADDRESS]" at bounding box center [187, 87] width 339 height 12
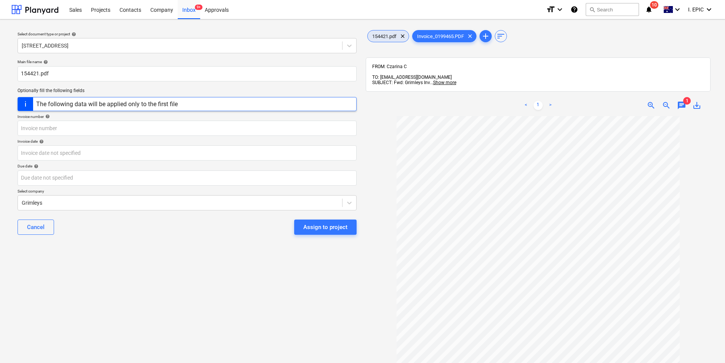
click at [391, 33] on div "154421.pdf clear" at bounding box center [388, 36] width 42 height 12
click at [456, 36] on span "Invoice_0199465.PDF" at bounding box center [441, 37] width 56 height 6
click at [37, 76] on input "154421.pdf" at bounding box center [187, 73] width 339 height 15
drag, startPoint x: 42, startPoint y: 73, endPoint x: 17, endPoint y: 73, distance: 25.1
click at [17, 73] on div "Main file name help 0199465.pdf Optionally fill the following fields The follow…" at bounding box center [186, 150] width 345 height 188
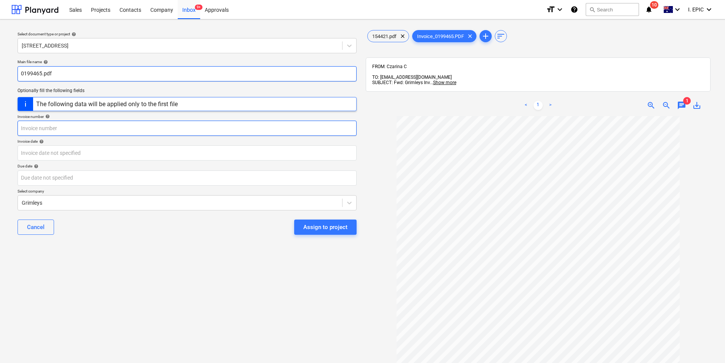
type input "0199465.pdf"
click at [36, 131] on input "text" at bounding box center [187, 128] width 339 height 15
paste input "0199465"
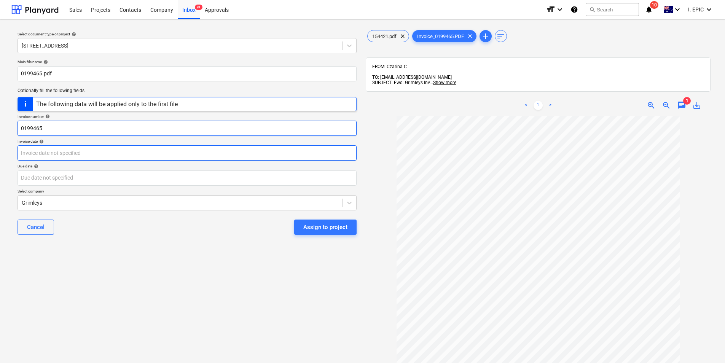
type input "0199465"
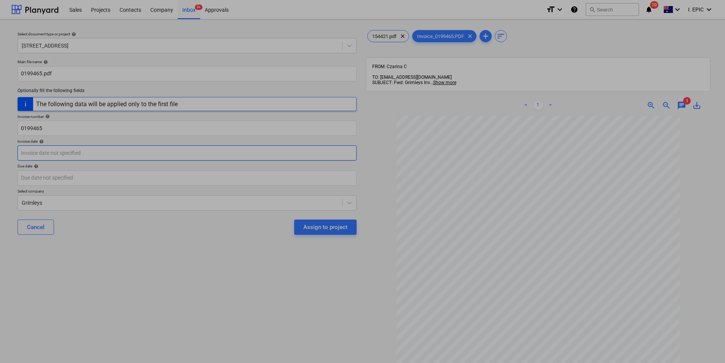
click at [55, 153] on body "Sales Projects Contacts Company Inbox 9+ Approvals format_size keyboard_arrow_d…" at bounding box center [362, 181] width 725 height 363
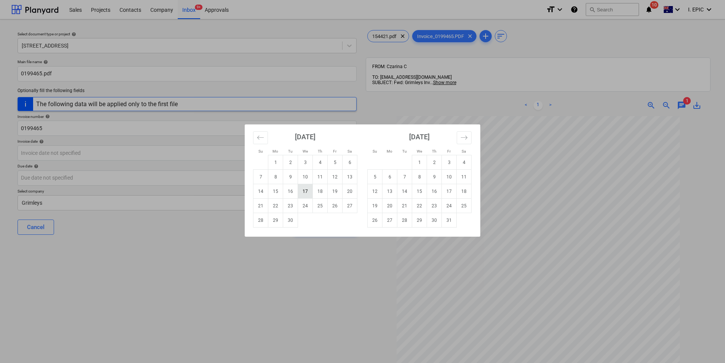
click at [308, 189] on td "17" at bounding box center [305, 191] width 15 height 14
type input "[DATE]"
click at [57, 176] on body "Sales Projects Contacts Company Inbox 9+ Approvals format_size keyboard_arrow_d…" at bounding box center [362, 181] width 725 height 363
click at [434, 217] on td "30" at bounding box center [434, 220] width 15 height 14
type input "[DATE]"
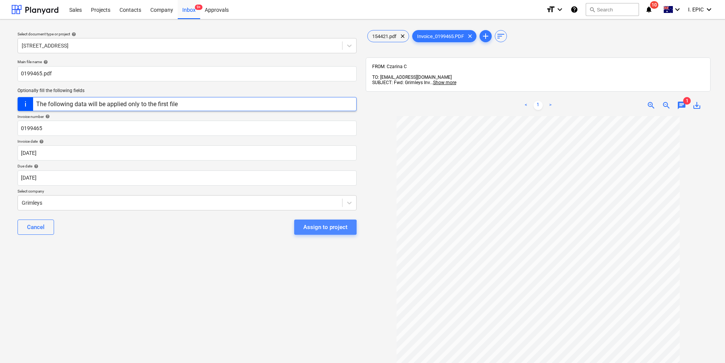
click at [316, 228] on div "Assign to project" at bounding box center [325, 227] width 44 height 10
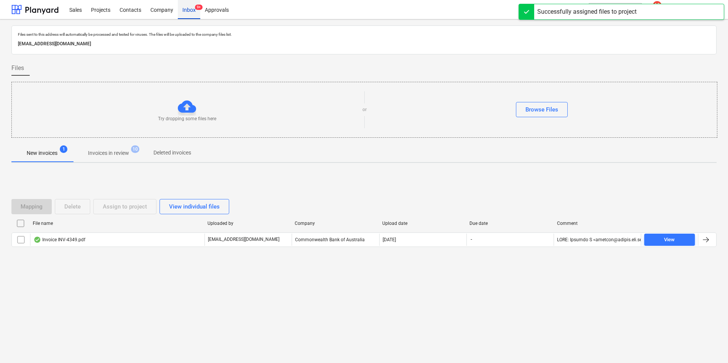
click at [192, 14] on div "Inbox 9+" at bounding box center [189, 9] width 22 height 19
click at [119, 152] on p "Invoices in review" at bounding box center [108, 153] width 41 height 8
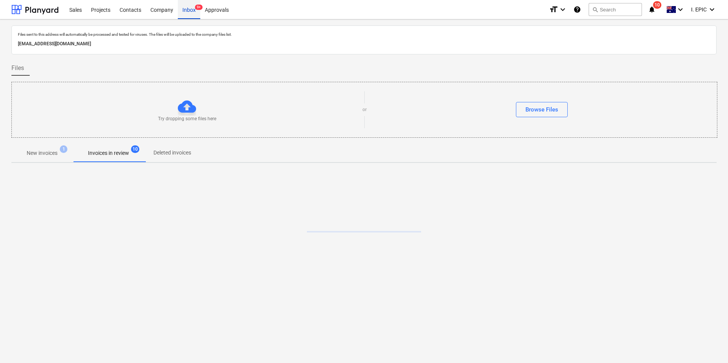
click at [191, 11] on div "Inbox 9+" at bounding box center [189, 9] width 22 height 19
